Goal: Find specific page/section: Find specific page/section

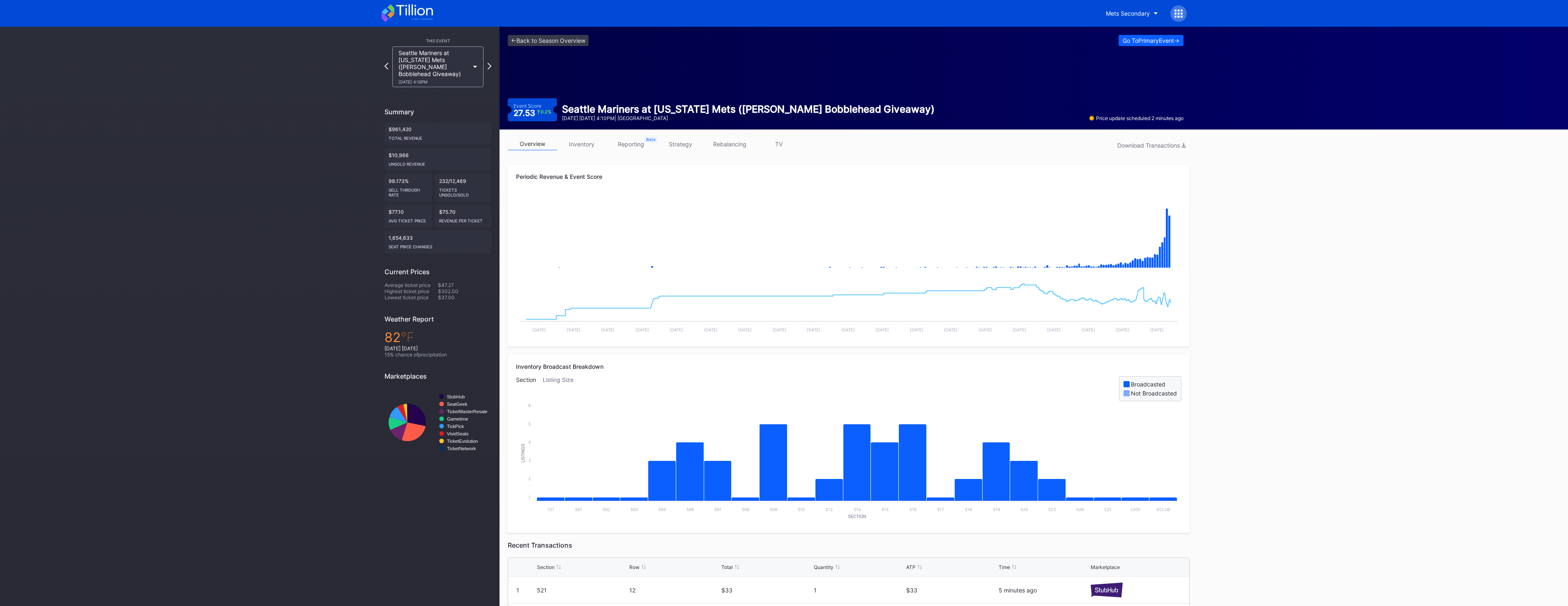
click at [418, 16] on icon at bounding box center [407, 13] width 51 height 18
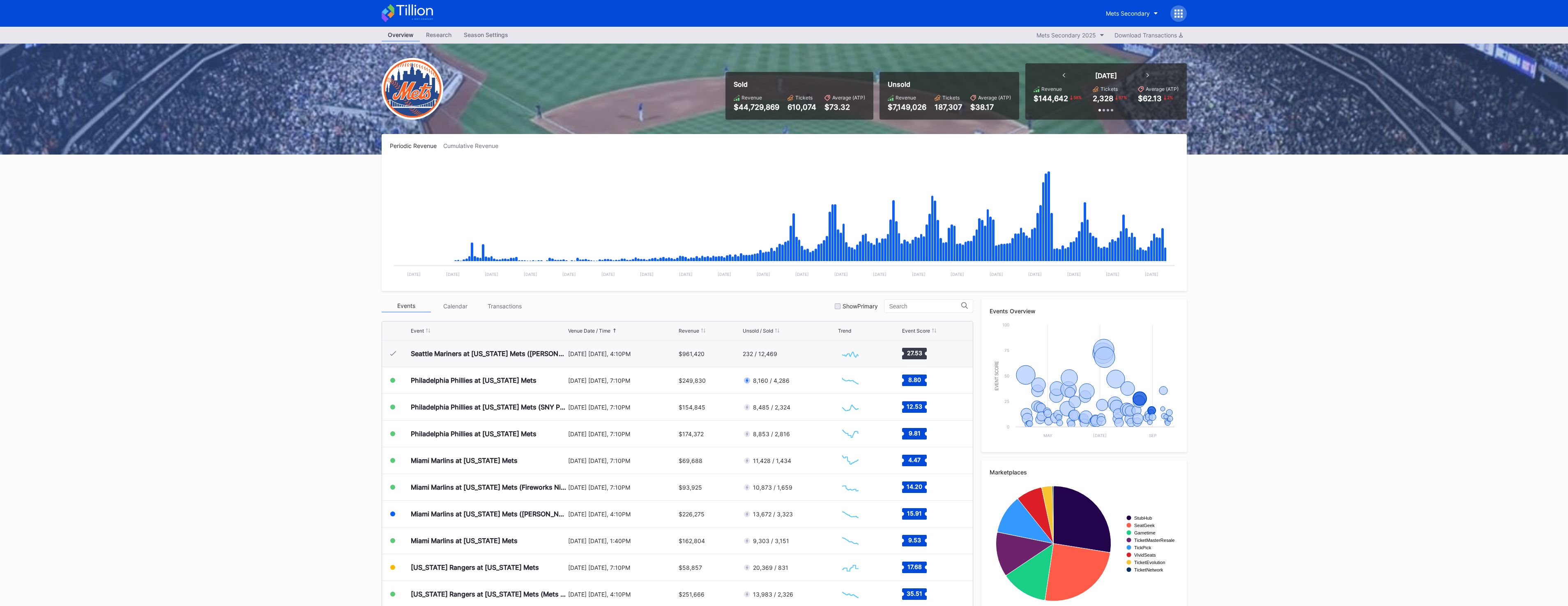
scroll to position [1710, 0]
drag, startPoint x: 1320, startPoint y: 387, endPoint x: 1309, endPoint y: 387, distance: 11.0
click at [1319, 387] on div "Overview Research Season Settings Mets Secondary 2025 Download Transactions Sol…" at bounding box center [784, 324] width 1568 height 595
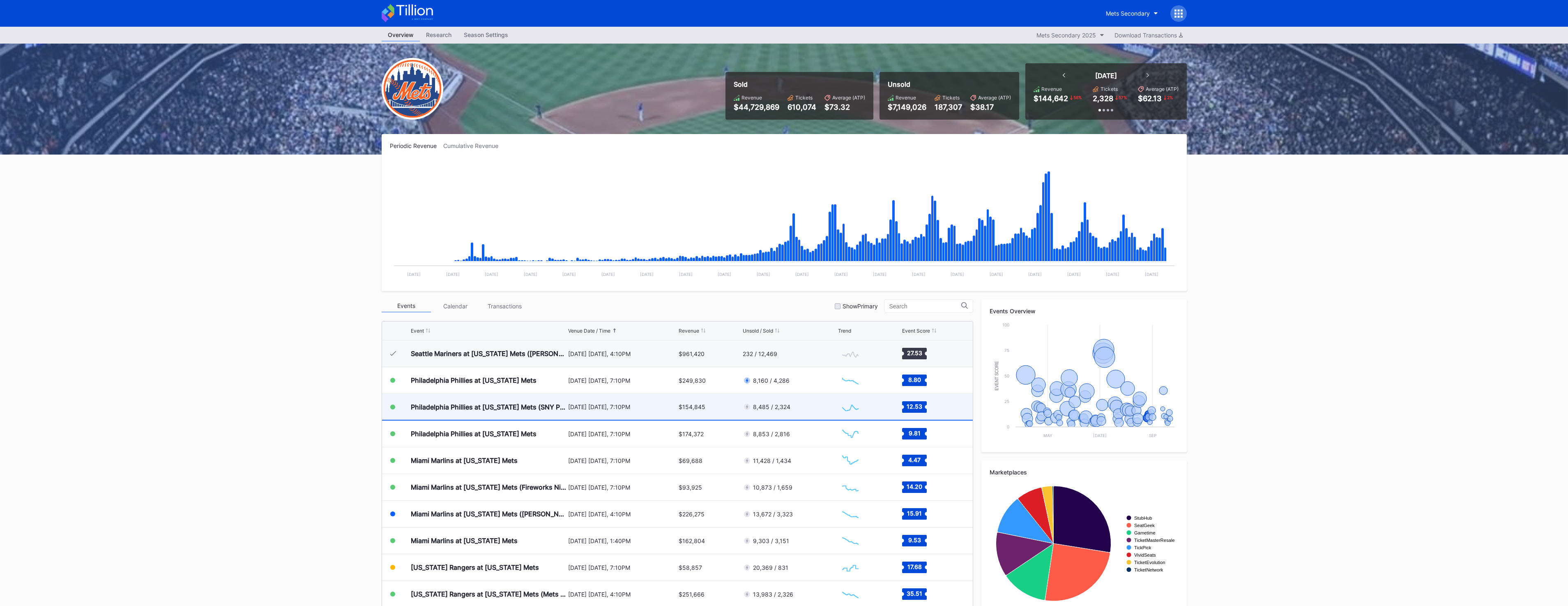
scroll to position [1669, 0]
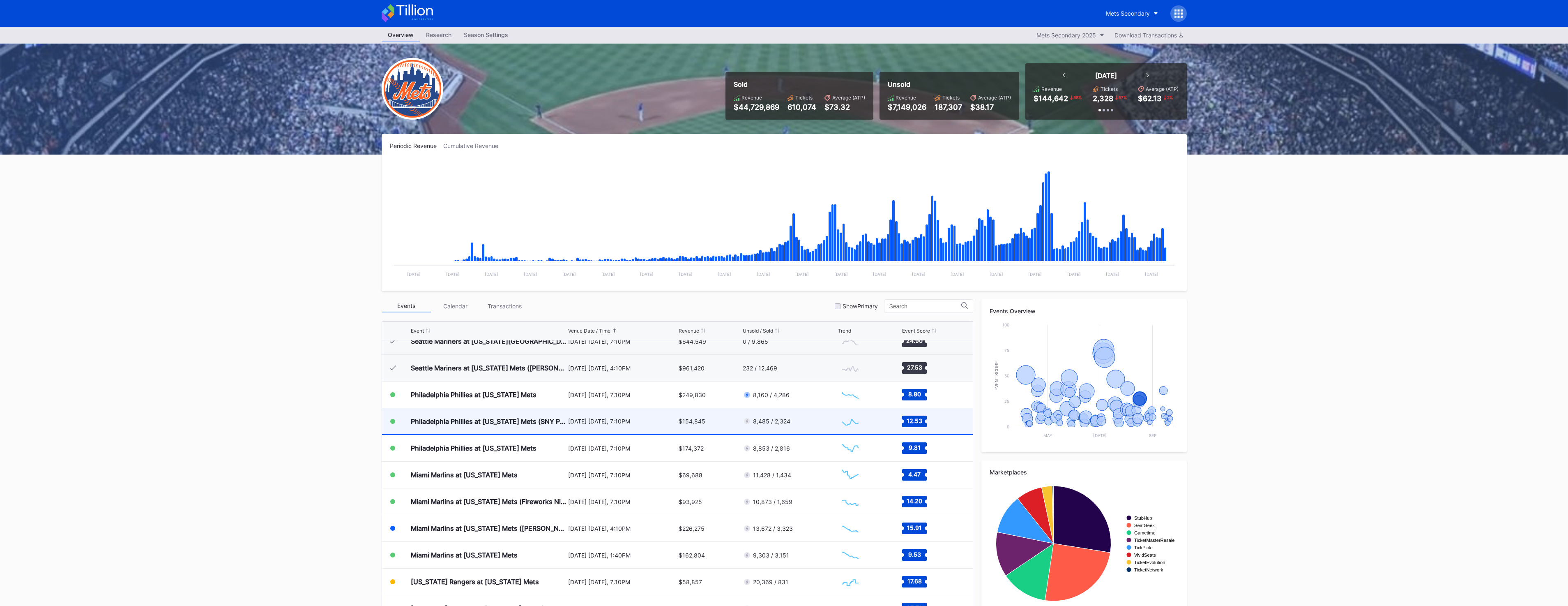
click at [721, 381] on div "Seattle Mariners at [US_STATE] Mets ([PERSON_NAME] Bobblehead Giveaway) [DATE] …" at bounding box center [677, 368] width 590 height 27
